Goal: Information Seeking & Learning: Learn about a topic

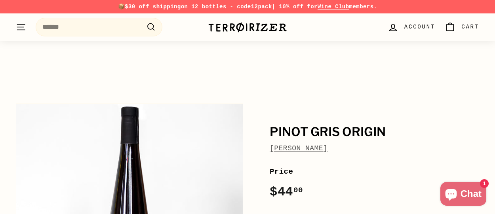
scroll to position [568, 0]
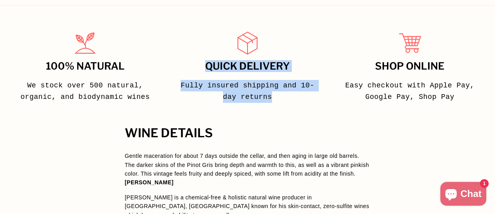
drag, startPoint x: 195, startPoint y: 13, endPoint x: 298, endPoint y: 75, distance: 119.9
click at [298, 75] on div "Quick delivery Fully insured shipping and 10-day returns" at bounding box center [247, 70] width 162 height 82
click at [298, 80] on p "Fully insured shipping and 10-day returns" at bounding box center [247, 91] width 145 height 23
drag, startPoint x: 298, startPoint y: 75, endPoint x: 186, endPoint y: 24, distance: 122.9
click at [186, 29] on div "Quick delivery Fully insured shipping and 10-day returns" at bounding box center [247, 70] width 162 height 82
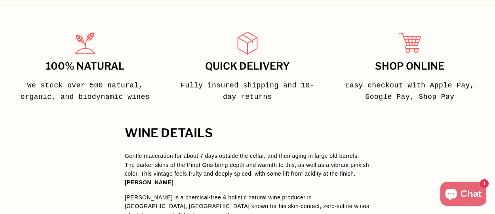
click at [186, 29] on div at bounding box center [247, 43] width 145 height 28
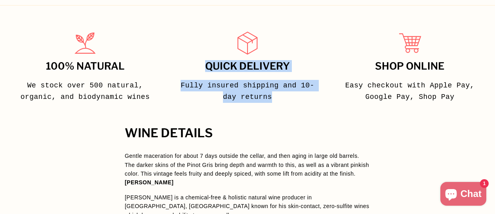
drag, startPoint x: 186, startPoint y: 24, endPoint x: 262, endPoint y: 80, distance: 94.4
click at [262, 80] on div "Quick delivery Fully insured shipping and 10-day returns" at bounding box center [247, 70] width 162 height 82
drag, startPoint x: 262, startPoint y: 80, endPoint x: 211, endPoint y: 42, distance: 64.0
click at [211, 42] on div "Quick delivery Fully insured shipping and 10-day returns" at bounding box center [247, 70] width 162 height 82
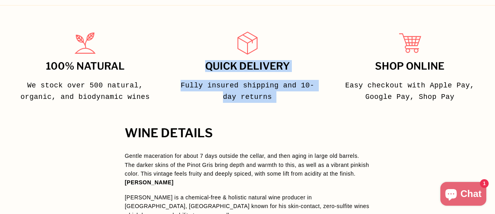
click at [211, 61] on h3 "Quick delivery" at bounding box center [247, 66] width 145 height 11
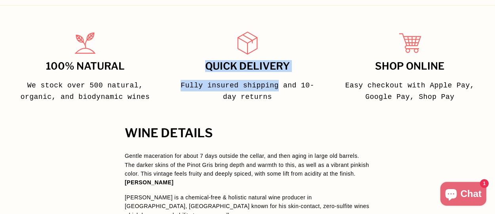
drag, startPoint x: 211, startPoint y: 42, endPoint x: 268, endPoint y: 63, distance: 60.9
click at [268, 63] on div "Quick delivery Fully insured shipping and 10-day returns" at bounding box center [247, 70] width 162 height 82
click at [268, 80] on p "Fully insured shipping and 10-day returns" at bounding box center [247, 91] width 145 height 23
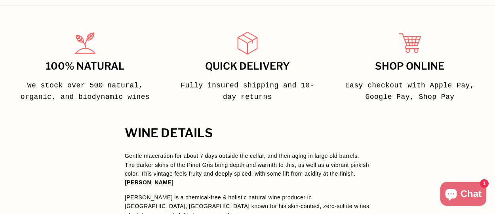
scroll to position [605, 0]
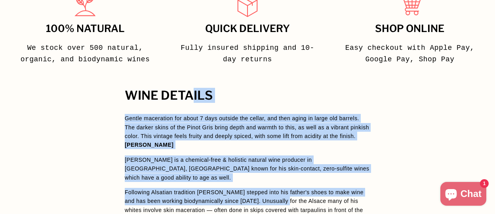
drag, startPoint x: 191, startPoint y: 75, endPoint x: 276, endPoint y: 169, distance: 126.8
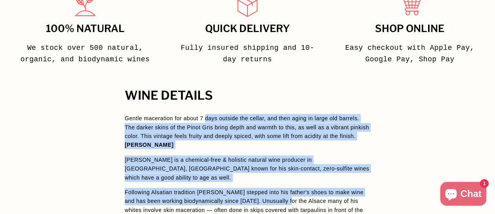
drag, startPoint x: 276, startPoint y: 169, endPoint x: 216, endPoint y: 86, distance: 103.0
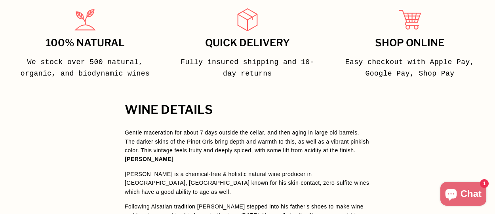
scroll to position [643, 0]
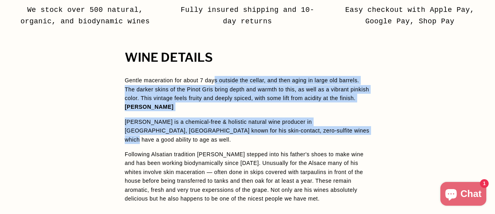
drag, startPoint x: 215, startPoint y: 49, endPoint x: 291, endPoint y: 112, distance: 98.8
click at [291, 112] on div "WINE DETAILS Gentle maceration for about 7 days outside the cellar, and then ag…" at bounding box center [247, 182] width 277 height 263
click at [291, 118] on p "[PERSON_NAME] is a chemical-free & holistic natural wine producer in [GEOGRAPHI…" at bounding box center [248, 131] width 246 height 27
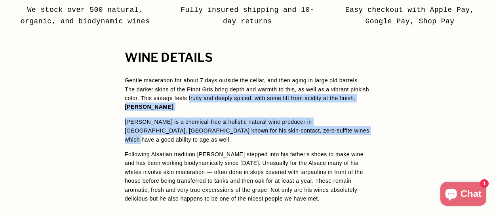
drag, startPoint x: 291, startPoint y: 112, endPoint x: 192, endPoint y: 70, distance: 107.6
click at [192, 76] on span "Gentle maceration for about 7 days outside the cellar, and then aging in large …" at bounding box center [248, 157] width 246 height 163
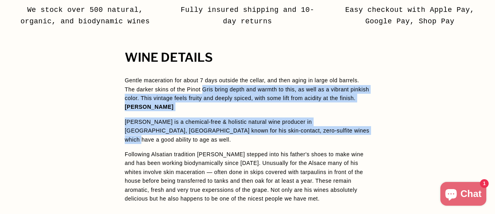
click at [192, 76] on p "Gentle maceration for about 7 days outside the cellar, and then aging in large …" at bounding box center [248, 89] width 246 height 27
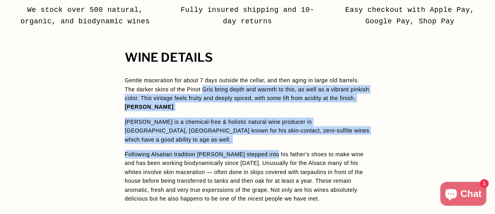
drag, startPoint x: 192, startPoint y: 70, endPoint x: 267, endPoint y: 121, distance: 91.1
click at [267, 121] on span "Gentle maceration for about 7 days outside the cellar, and then aging in large …" at bounding box center [248, 157] width 246 height 163
click at [267, 150] on p "Following Alsatian tradition [PERSON_NAME] stepped into his father's shoes to m…" at bounding box center [248, 194] width 246 height 89
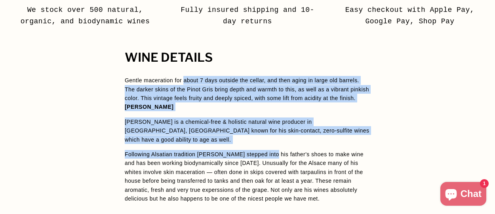
drag, startPoint x: 267, startPoint y: 121, endPoint x: 183, endPoint y: 55, distance: 107.1
click at [183, 76] on span "Gentle maceration for about 7 days outside the cellar, and then aging in large …" at bounding box center [248, 157] width 246 height 163
click at [183, 76] on p "Gentle maceration for about 7 days outside the cellar, and then aging in large …" at bounding box center [248, 89] width 246 height 27
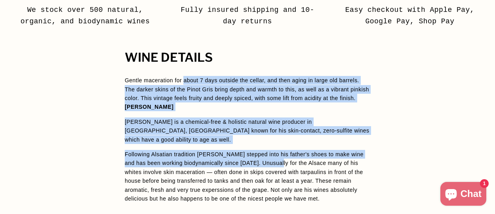
drag, startPoint x: 183, startPoint y: 55, endPoint x: 271, endPoint y: 134, distance: 118.4
click at [271, 134] on span "Gentle maceration for about 7 days outside the cellar, and then aging in large …" at bounding box center [248, 157] width 246 height 163
click at [271, 150] on p "Following Alsatian tradition [PERSON_NAME] stepped into his father's shoes to m…" at bounding box center [248, 194] width 246 height 89
drag, startPoint x: 271, startPoint y: 134, endPoint x: 168, endPoint y: 44, distance: 137.3
click at [168, 51] on div "WINE DETAILS Gentle maceration for about 7 days outside the cellar, and then ag…" at bounding box center [247, 182] width 277 height 263
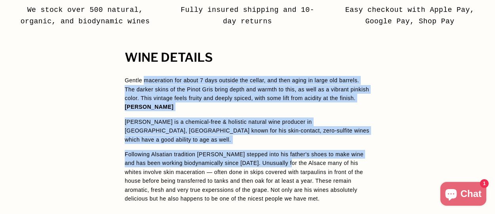
click at [168, 51] on div "WINE DETAILS Gentle maceration for about 7 days outside the cellar, and then ag…" at bounding box center [247, 182] width 277 height 263
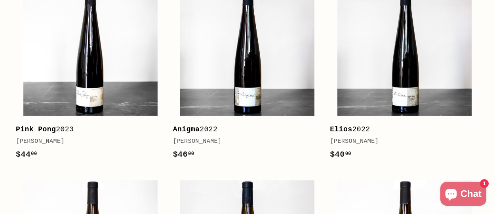
scroll to position [1165, 0]
